Goal: Information Seeking & Learning: Learn about a topic

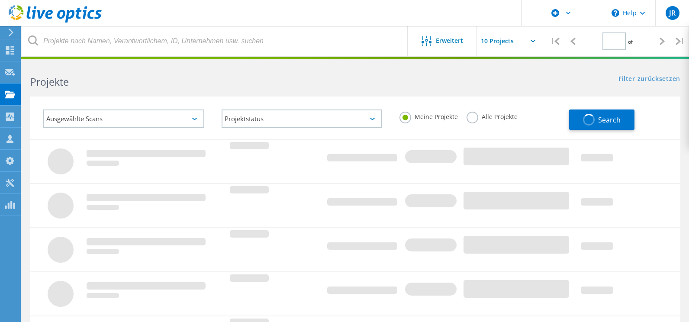
type input "1"
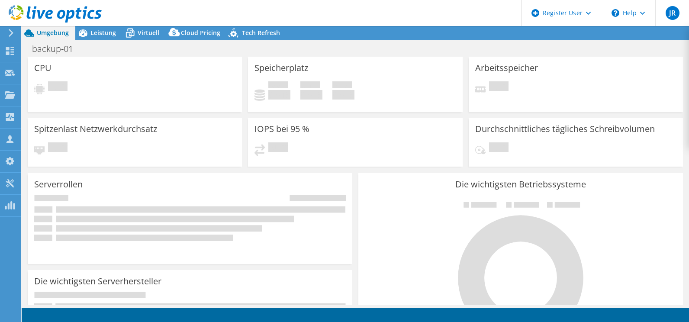
select select "USD"
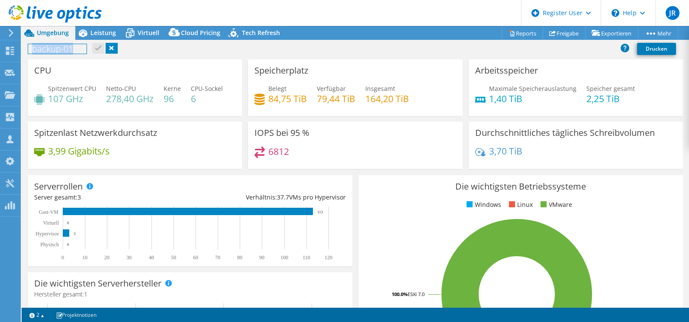
drag, startPoint x: 79, startPoint y: 44, endPoint x: 82, endPoint y: 55, distance: 11.6
click at [82, 55] on div "backup-01 Drucken" at bounding box center [355, 49] width 667 height 16
copy h1 "backup-01"
click at [111, 48] on link at bounding box center [112, 48] width 12 height 11
drag, startPoint x: 141, startPoint y: 51, endPoint x: 129, endPoint y: 59, distance: 13.8
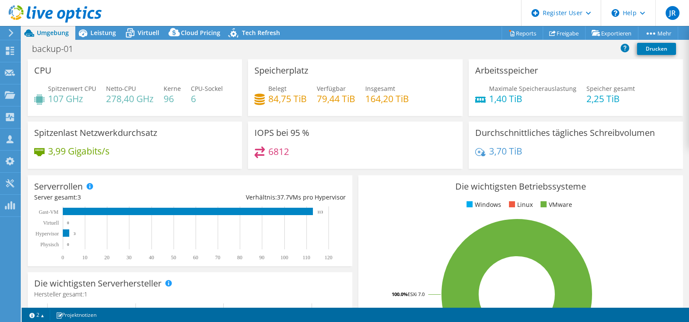
click at [141, 51] on div "backup-01 Drucken" at bounding box center [355, 49] width 667 height 16
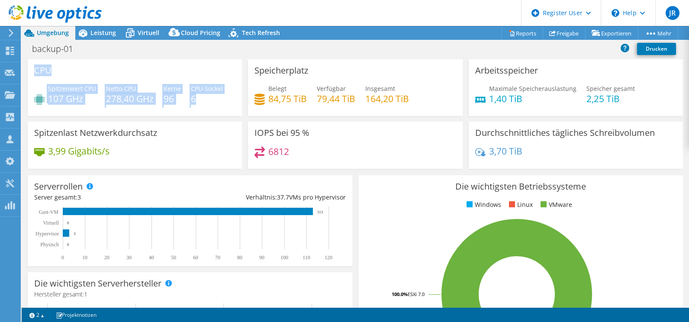
drag, startPoint x: 34, startPoint y: 71, endPoint x: 214, endPoint y: 102, distance: 182.6
click at [214, 102] on div "CPU Spitzenwert CPU 107 GHz Netto-CPU 278,40 GHz Kerne 96 CPU-Sockel 6" at bounding box center [135, 87] width 214 height 57
drag, startPoint x: 214, startPoint y: 102, endPoint x: 167, endPoint y: 90, distance: 48.2
copy div "CPU Spitzenwert CPU 107 GHz Netto-CPU 278,40 GHz Kerne 96 CPU-Sockel 6"
click at [196, 100] on h4 "6" at bounding box center [207, 99] width 32 height 10
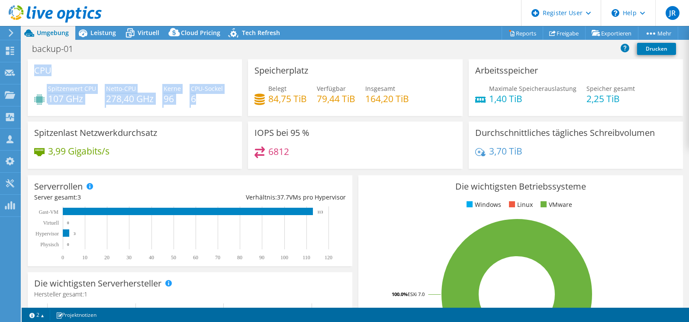
click at [186, 98] on div "Spitzenwert CPU 107 GHz Netto-CPU 278,40 GHz Kerne 96 CPU-Sockel 6" at bounding box center [134, 98] width 201 height 28
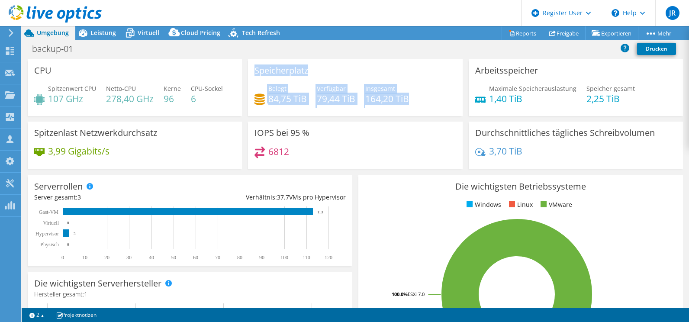
drag, startPoint x: 251, startPoint y: 67, endPoint x: 414, endPoint y: 99, distance: 166.2
click at [414, 99] on div "Speicherplatz Belegt 84,75 TiB Verfügbar 79,44 TiB Insgesamt 164,20 TiB" at bounding box center [355, 87] width 214 height 57
drag, startPoint x: 414, startPoint y: 99, endPoint x: 363, endPoint y: 94, distance: 51.7
copy div "Speicherplatz Belegt 84,75 TiB Verfügbar 79,44 TiB Insgesamt 164,20 TiB"
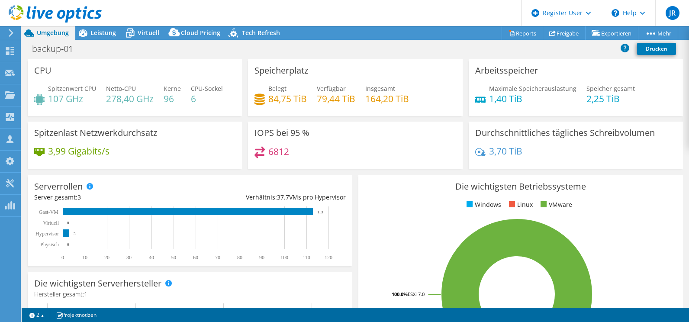
click at [450, 106] on div "Belegt 84,75 TiB Verfügbar 79,44 TiB Insgesamt 164,20 TiB" at bounding box center [354, 98] width 201 height 28
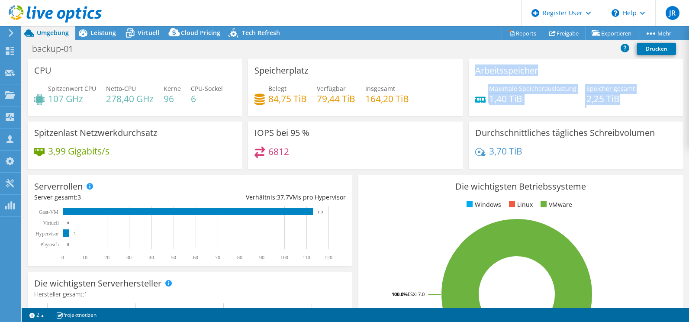
drag, startPoint x: 467, startPoint y: 70, endPoint x: 615, endPoint y: 102, distance: 151.0
click at [615, 102] on div "Arbeitsspeicher Maximale Speicherauslastung 1,40 TiB Speicher gesamt 2,25 TiB" at bounding box center [575, 87] width 214 height 57
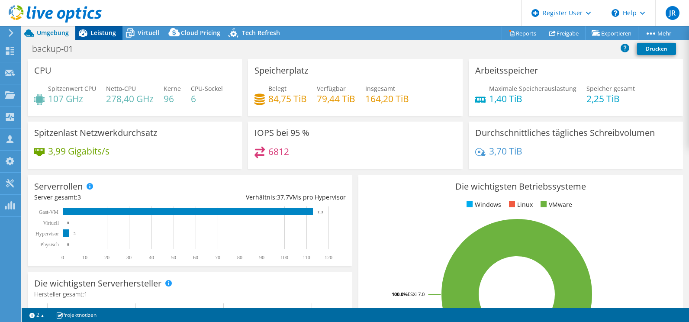
click at [106, 35] on span "Leistung" at bounding box center [103, 33] width 26 height 8
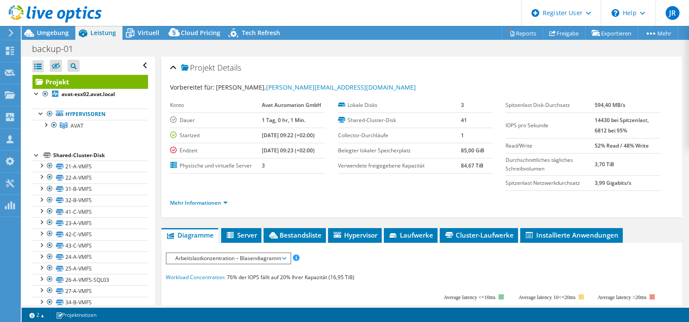
click at [203, 208] on div "Mehr Informationen" at bounding box center [421, 203] width 503 height 24
click at [205, 204] on link "Mehr Informationen" at bounding box center [199, 202] width 58 height 7
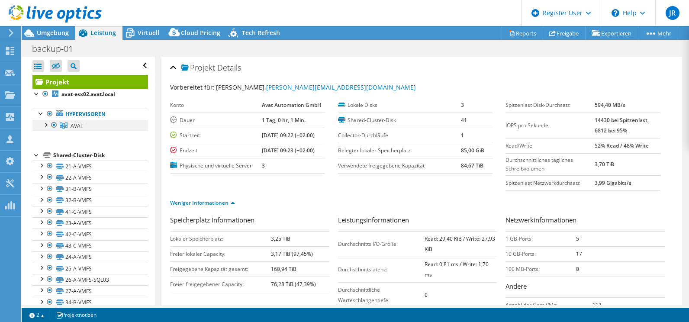
click at [44, 122] on div at bounding box center [45, 124] width 9 height 9
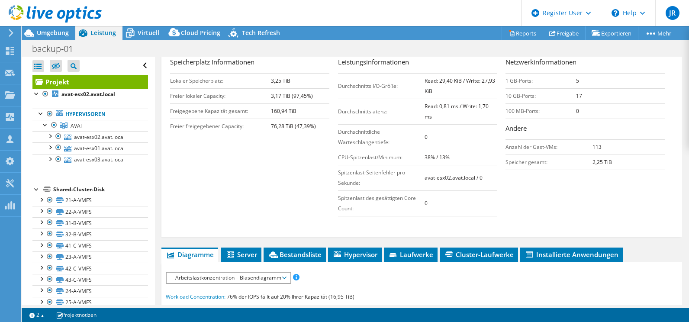
scroll to position [173, 0]
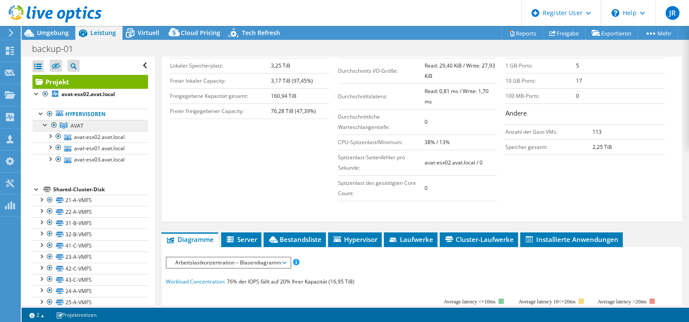
click at [112, 131] on link "AVAT" at bounding box center [90, 125] width 116 height 11
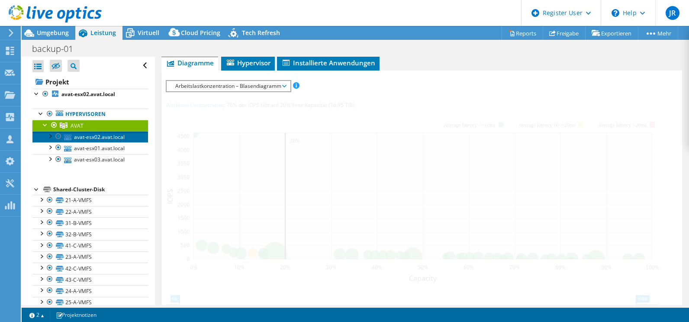
click at [107, 138] on link "avat-esx02.avat.local" at bounding box center [90, 136] width 116 height 11
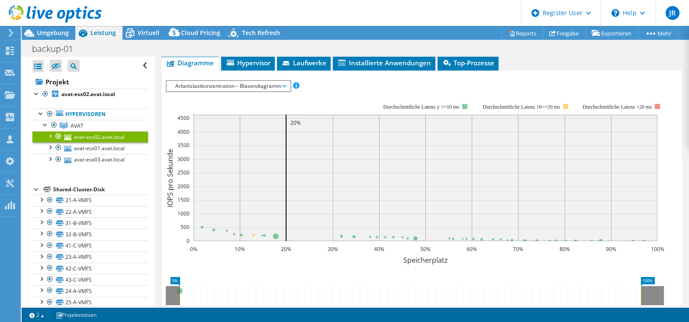
scroll to position [25, 0]
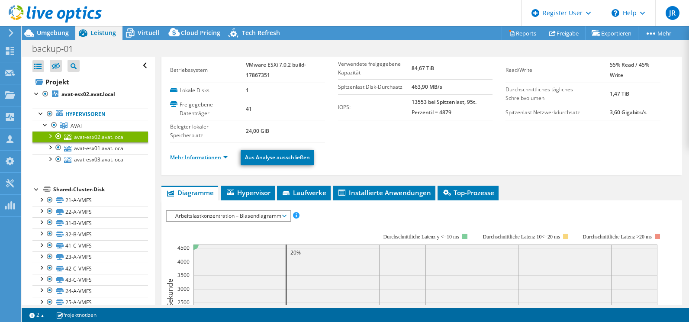
click at [194, 157] on link "Mehr Informationen" at bounding box center [199, 157] width 58 height 7
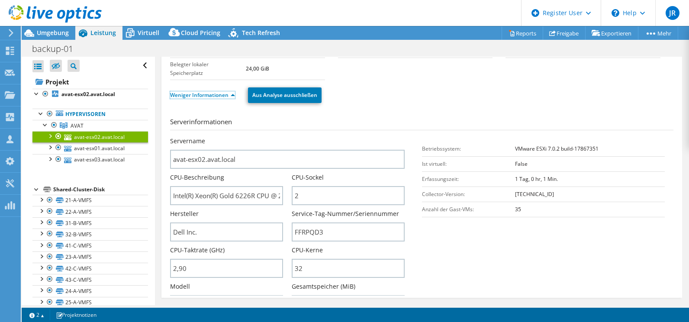
scroll to position [198, 0]
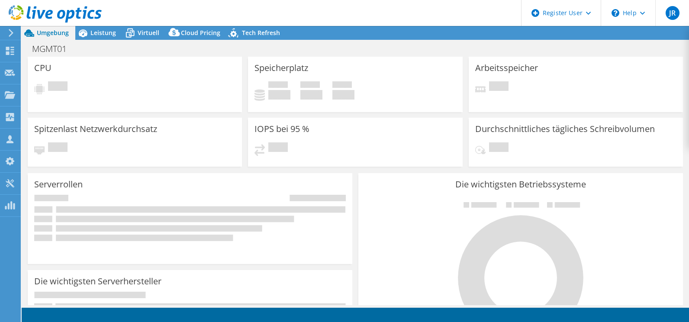
select select "USD"
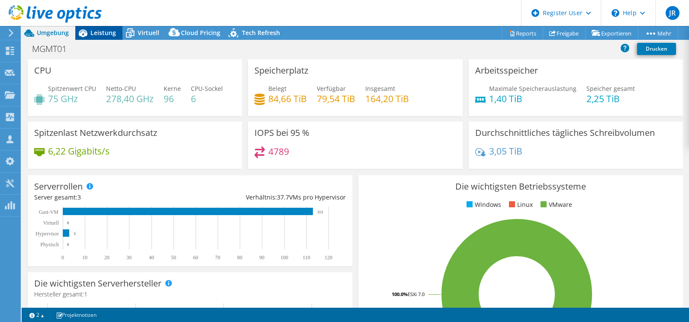
click at [95, 34] on span "Leistung" at bounding box center [103, 33] width 26 height 8
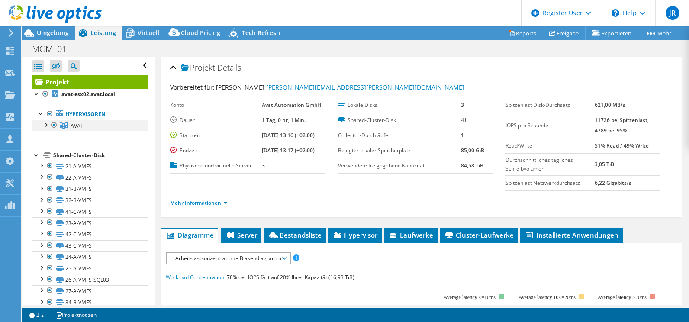
click at [44, 127] on div at bounding box center [45, 124] width 9 height 9
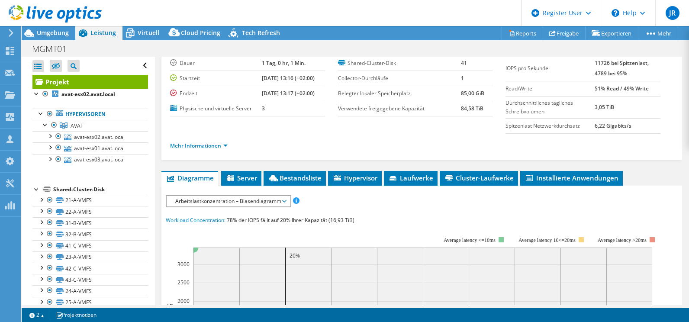
scroll to position [87, 0]
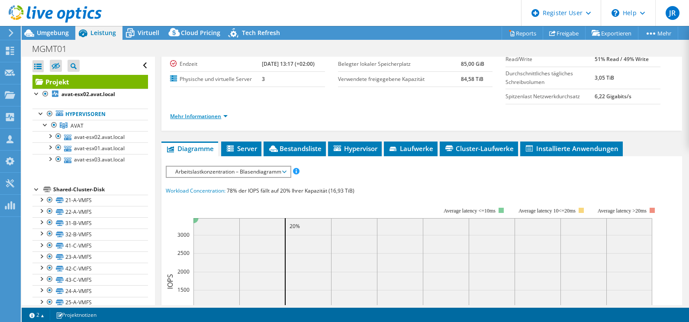
click at [201, 113] on link "Mehr Informationen" at bounding box center [199, 115] width 58 height 7
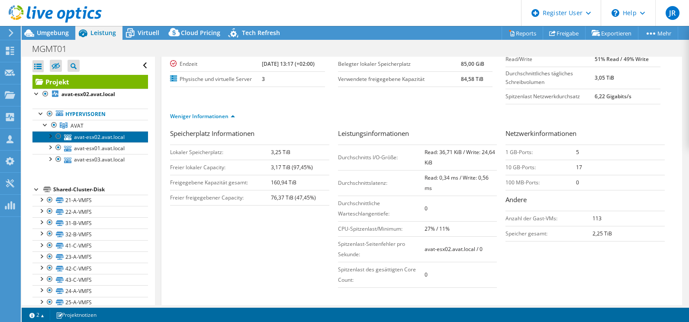
click at [87, 139] on link "avat-esx02.avat.local" at bounding box center [90, 136] width 116 height 11
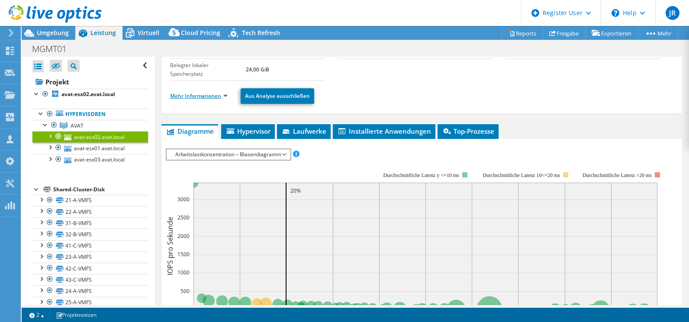
click at [186, 94] on link "Mehr Informationen" at bounding box center [199, 95] width 58 height 7
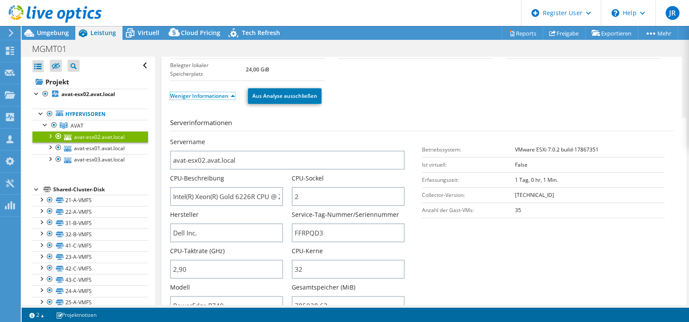
scroll to position [0, 0]
